Goal: Navigation & Orientation: Find specific page/section

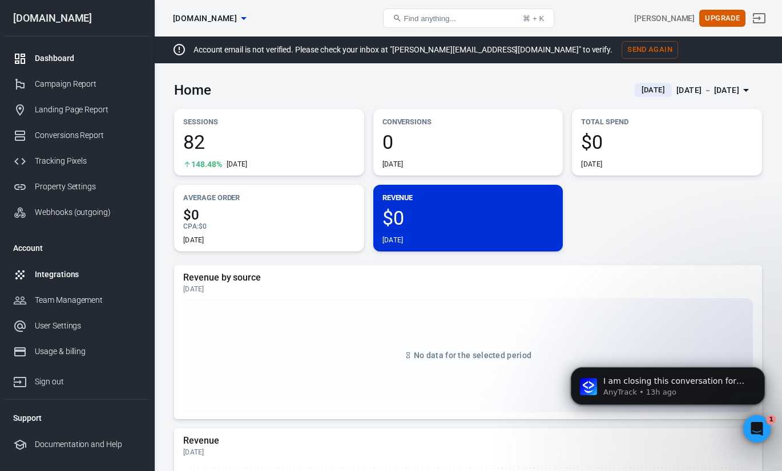
click at [71, 274] on div "Integrations" at bounding box center [88, 275] width 106 height 12
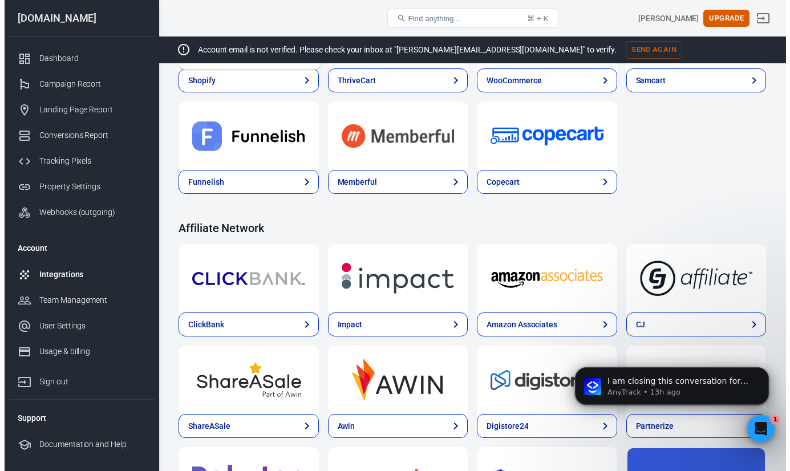
scroll to position [262, 0]
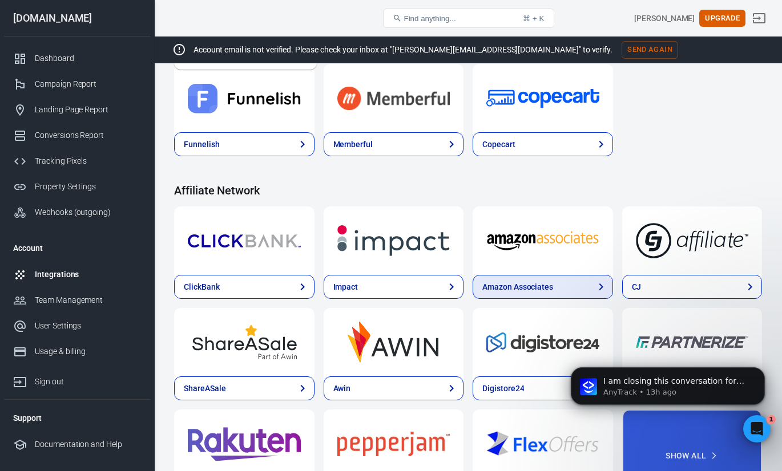
click at [512, 282] on div "Amazon Associates" at bounding box center [517, 287] width 71 height 12
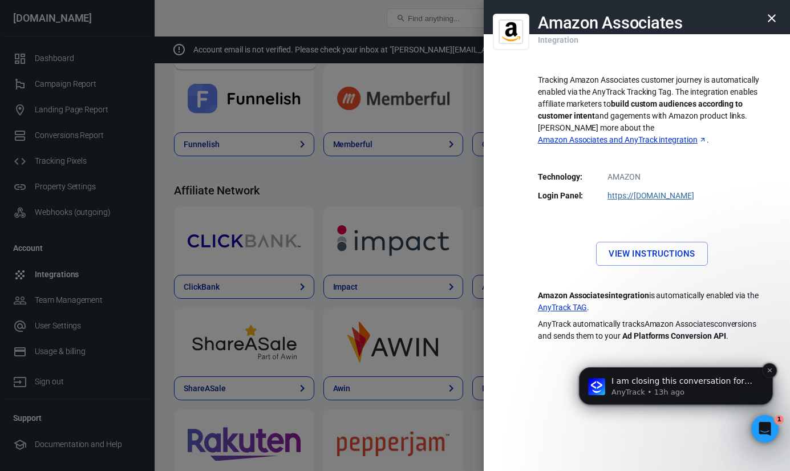
click at [651, 397] on p "AnyTrack • 13h ago" at bounding box center [685, 392] width 147 height 10
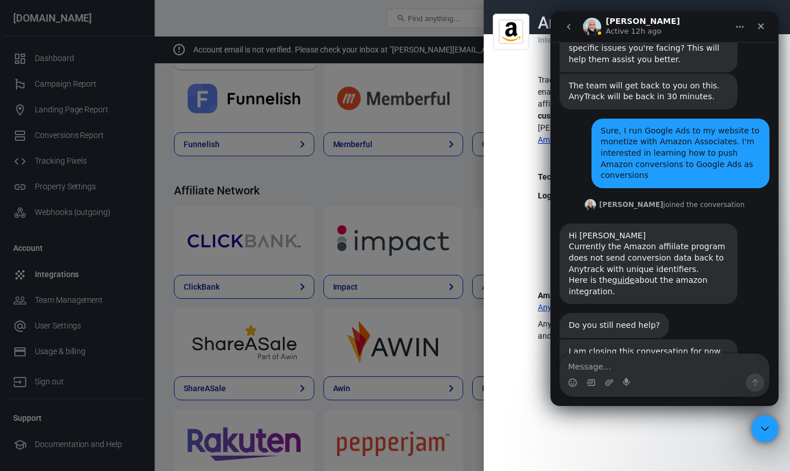
scroll to position [512, 0]
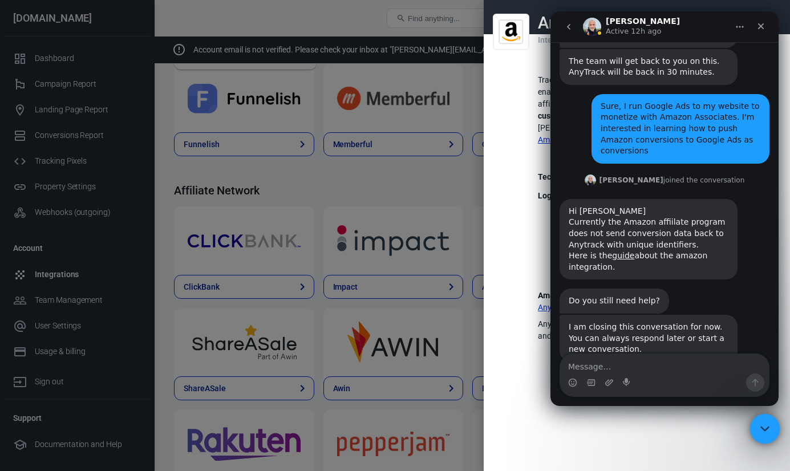
click at [754, 420] on div "Close Intercom Messenger" at bounding box center [763, 427] width 27 height 27
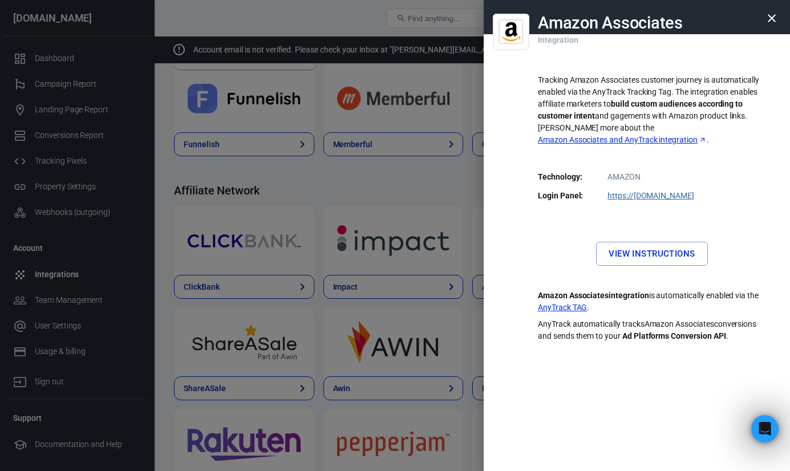
click at [480, 242] on div at bounding box center [395, 235] width 790 height 471
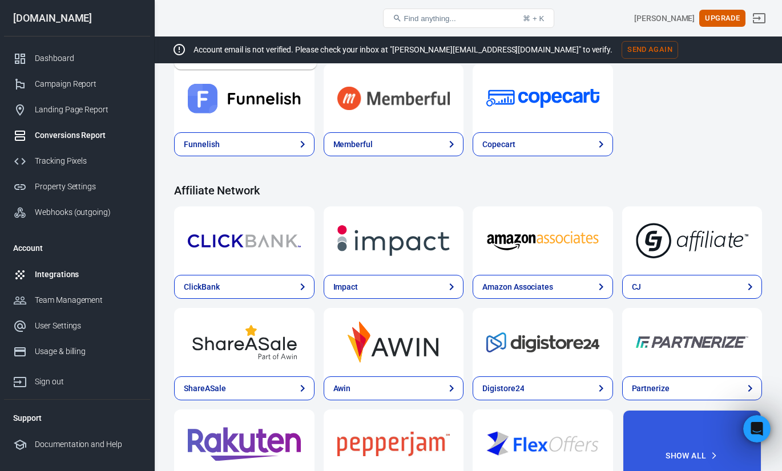
click at [90, 126] on link "Conversions Report" at bounding box center [77, 136] width 146 height 26
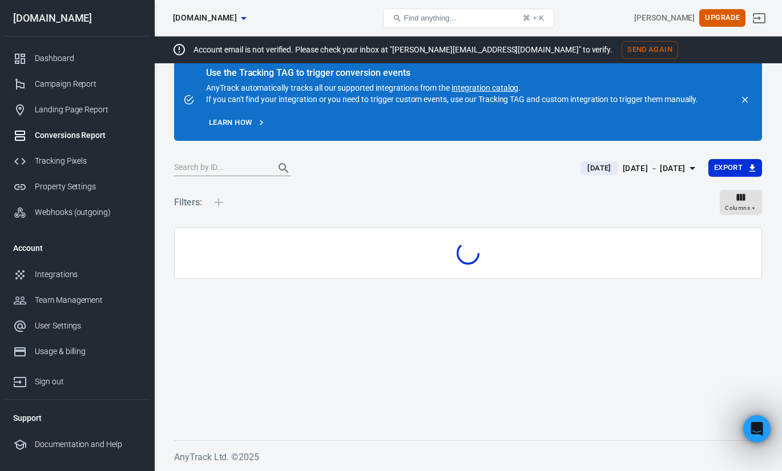
scroll to position [24, 0]
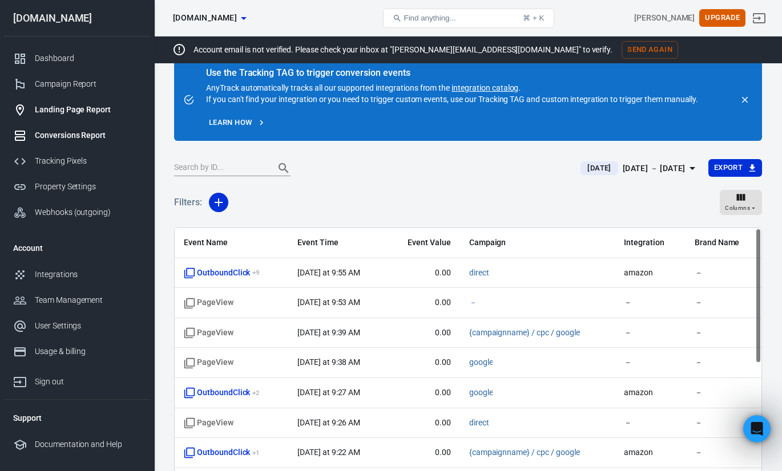
click at [94, 103] on link "Landing Page Report" at bounding box center [77, 110] width 146 height 26
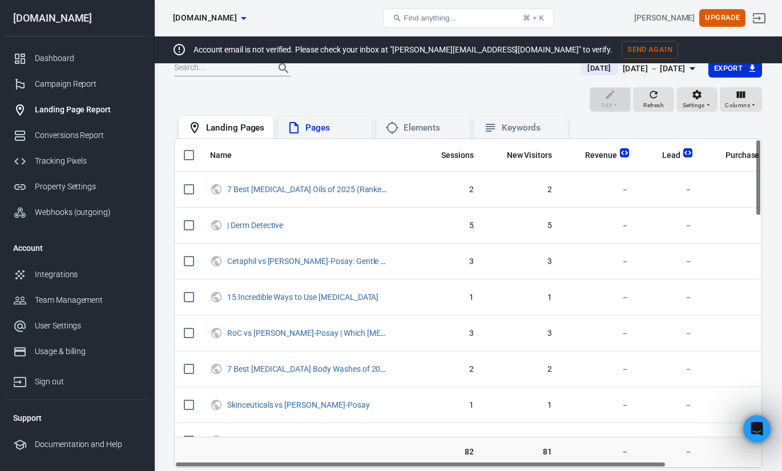
click at [312, 123] on div "Pages" at bounding box center [333, 128] width 57 height 12
click at [409, 124] on div "Elements" at bounding box center [431, 128] width 57 height 12
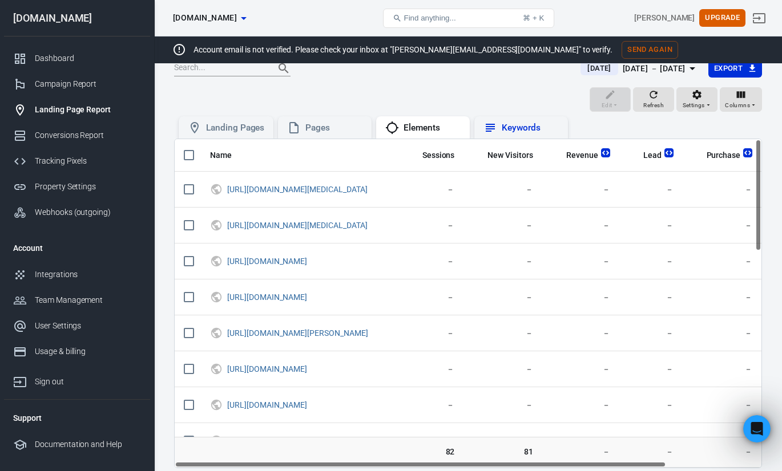
click at [507, 127] on div "Keywords" at bounding box center [530, 128] width 57 height 12
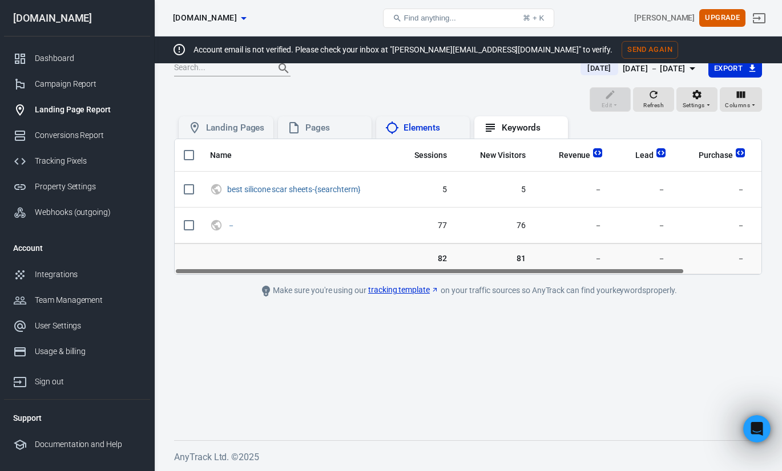
click at [430, 128] on div "Elements" at bounding box center [431, 128] width 57 height 12
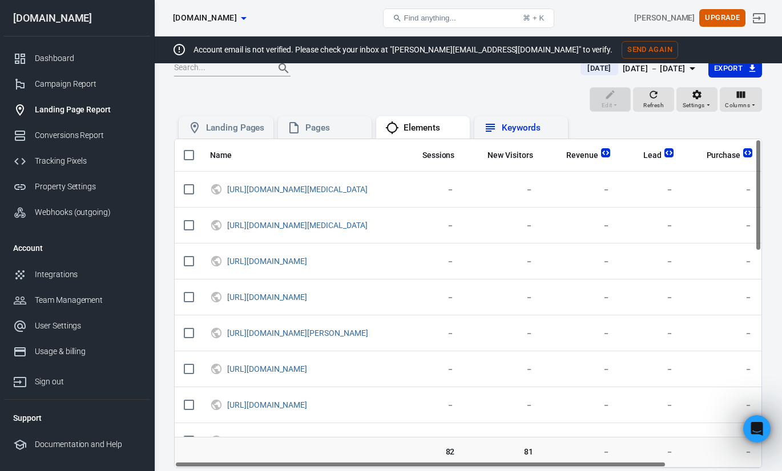
click at [499, 130] on div "Keywords" at bounding box center [520, 128] width 75 height 14
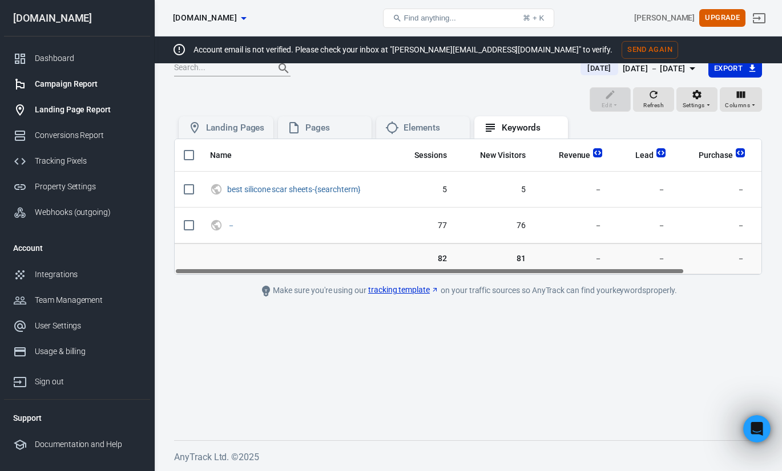
click at [88, 84] on div "Campaign Report" at bounding box center [88, 84] width 106 height 12
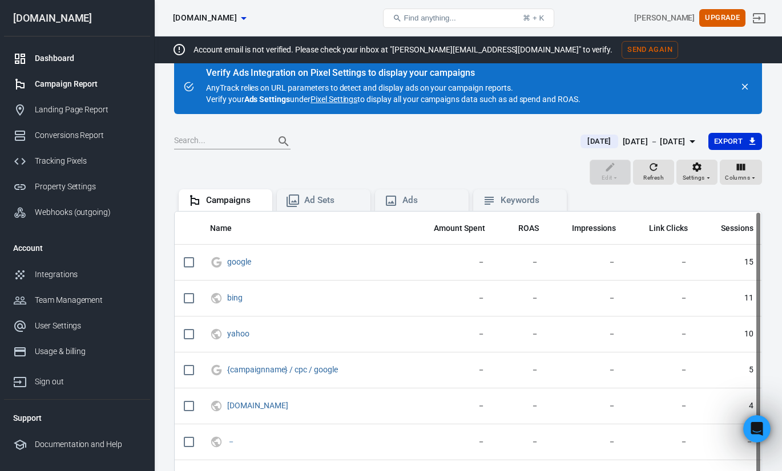
click at [86, 62] on div "Dashboard" at bounding box center [88, 58] width 106 height 12
